Goal: Entertainment & Leisure: Consume media (video, audio)

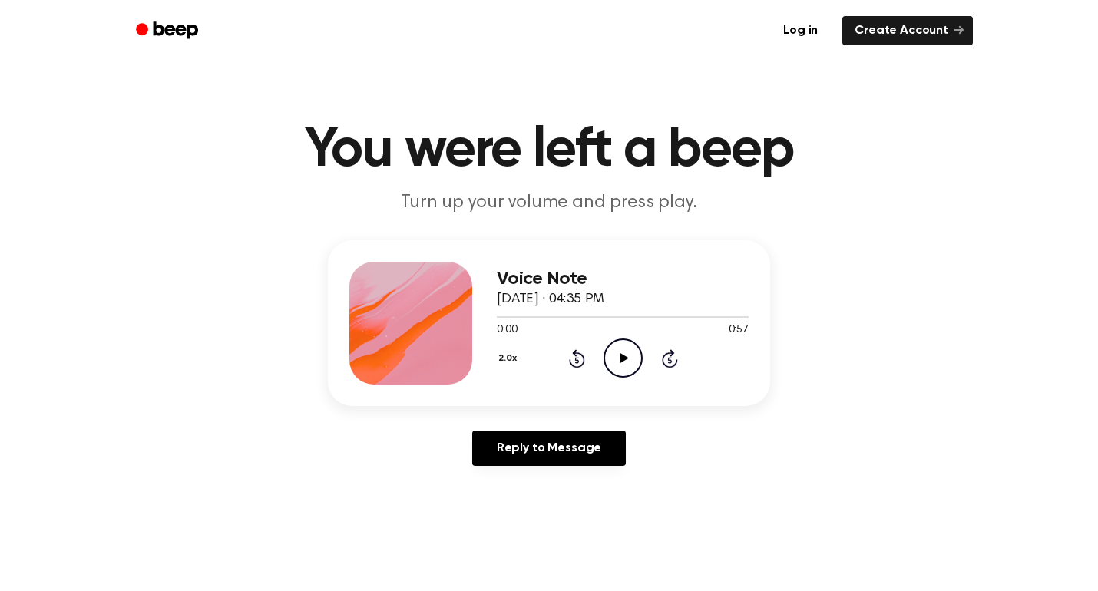
click at [631, 364] on icon "Play Audio" at bounding box center [623, 358] width 39 height 39
click at [621, 364] on icon "Pause Audio" at bounding box center [623, 358] width 39 height 39
click at [508, 359] on button "2.0x" at bounding box center [509, 359] width 25 height 26
click at [524, 482] on span "1.2x" at bounding box center [521, 476] width 19 height 16
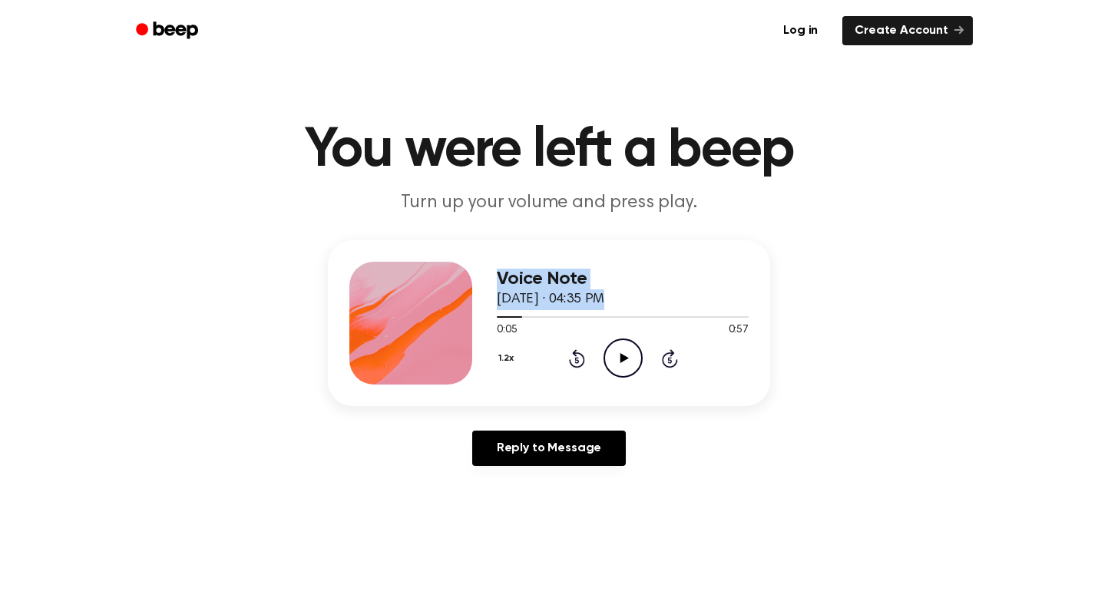
drag, startPoint x: 517, startPoint y: 320, endPoint x: 482, endPoint y: 320, distance: 35.3
click at [482, 320] on div "Voice Note [DATE] · 04:35 PM 0:05 0:57 Your browser does not support the [objec…" at bounding box center [549, 323] width 442 height 166
click at [621, 362] on icon at bounding box center [624, 358] width 8 height 10
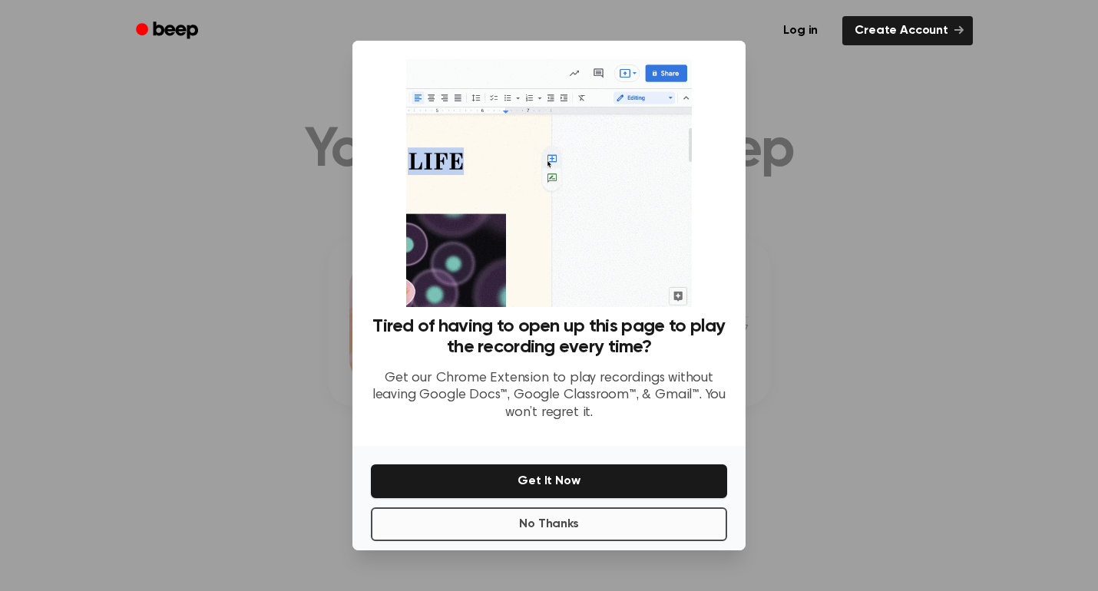
click at [622, 526] on button "No Thanks" at bounding box center [549, 525] width 356 height 34
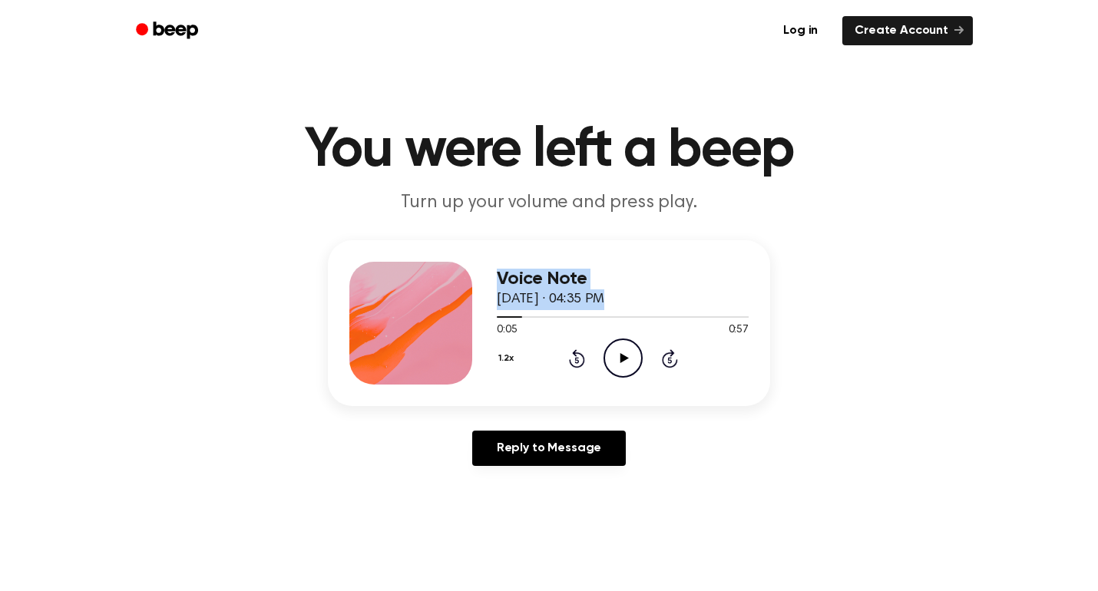
drag, startPoint x: 519, startPoint y: 313, endPoint x: 471, endPoint y: 310, distance: 48.4
click at [471, 310] on div "Voice Note [DATE] · 04:35 PM 0:05 0:57 Your browser does not support the [objec…" at bounding box center [549, 323] width 442 height 166
click at [569, 362] on icon at bounding box center [577, 358] width 16 height 18
click at [577, 359] on icon "Rewind 5 seconds" at bounding box center [576, 359] width 17 height 20
click at [619, 362] on icon "Play Audio" at bounding box center [623, 358] width 39 height 39
